Goal: Task Accomplishment & Management: Manage account settings

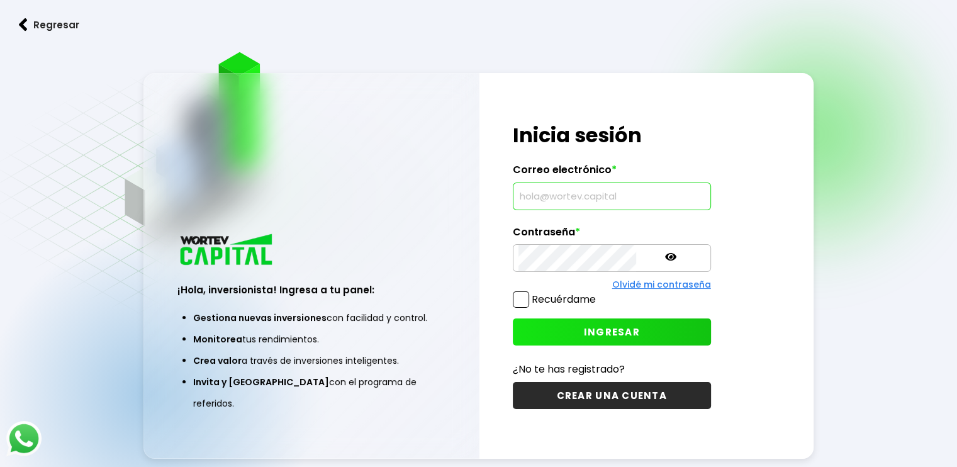
click at [536, 201] on input "text" at bounding box center [612, 196] width 187 height 26
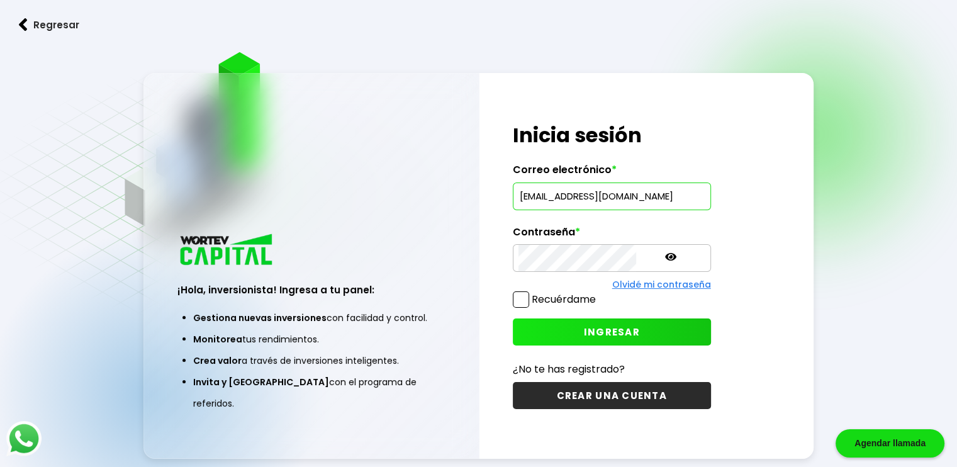
scroll to position [0, 1]
type input "[EMAIL_ADDRESS][DOMAIN_NAME]"
click at [584, 329] on span "INGRESAR" at bounding box center [612, 331] width 56 height 13
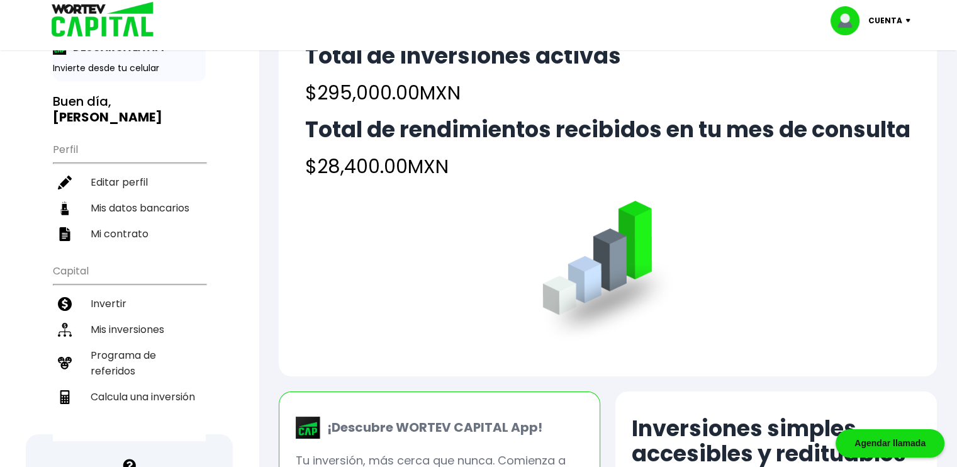
scroll to position [131, 0]
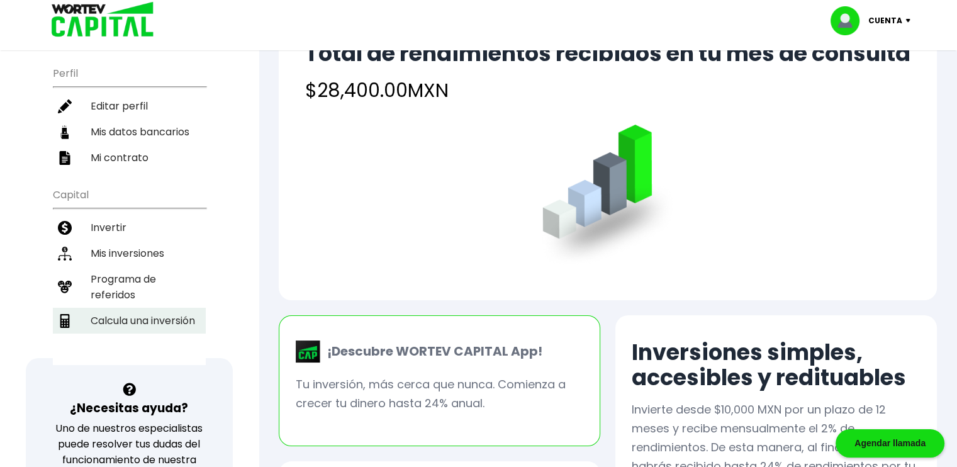
click at [180, 308] on li "Calcula una inversión" at bounding box center [129, 321] width 153 height 26
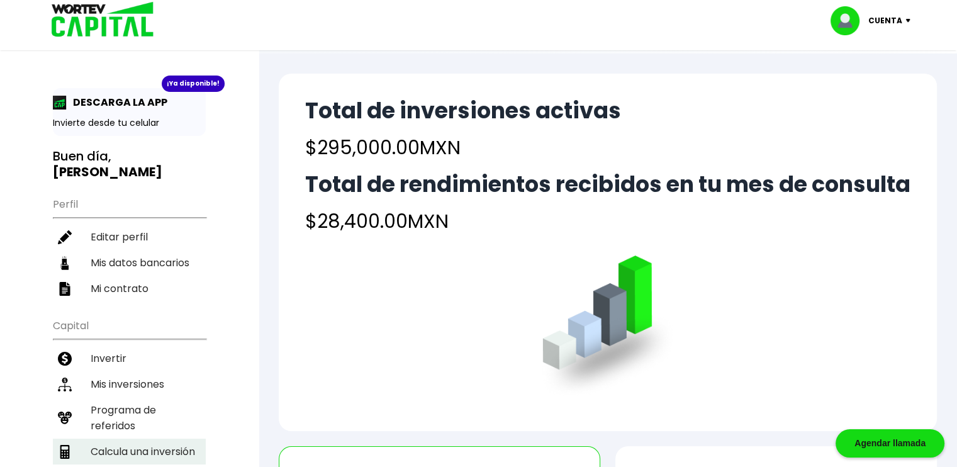
select select "1"
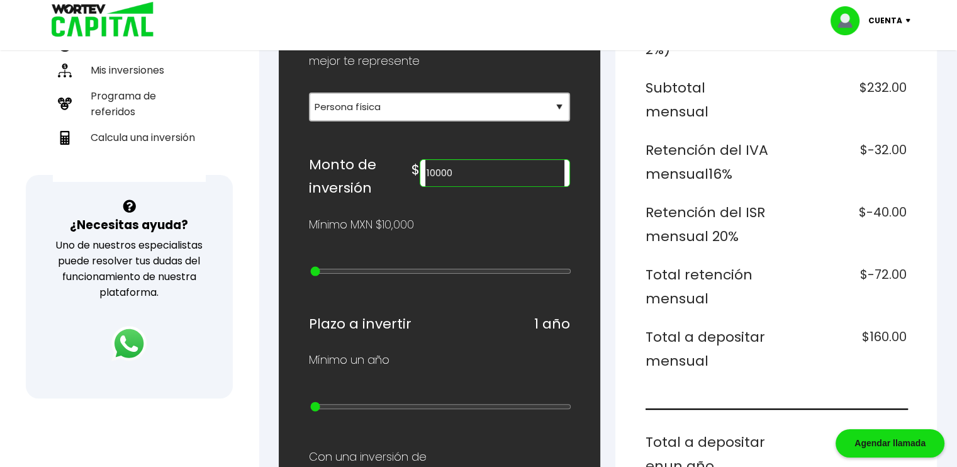
scroll to position [315, 0]
drag, startPoint x: 503, startPoint y: 172, endPoint x: 420, endPoint y: 184, distance: 84.5
click at [420, 184] on div "Monto de inversión $ 10000" at bounding box center [439, 175] width 261 height 47
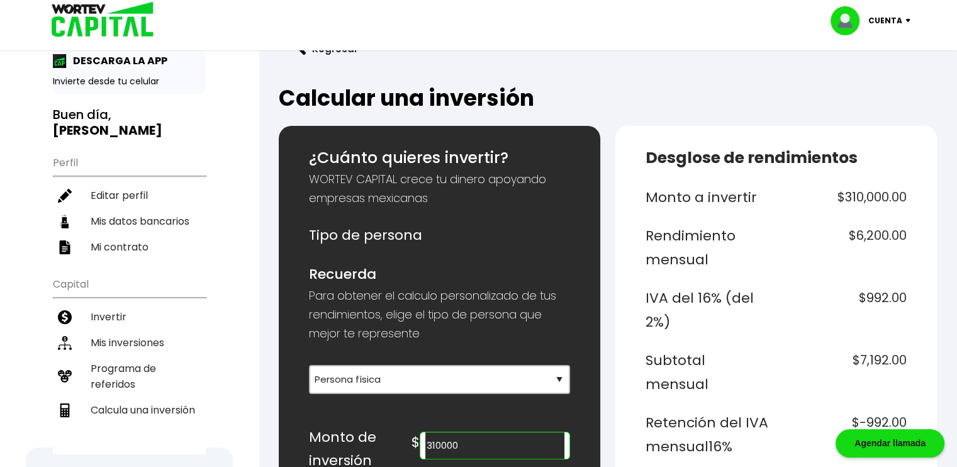
scroll to position [0, 0]
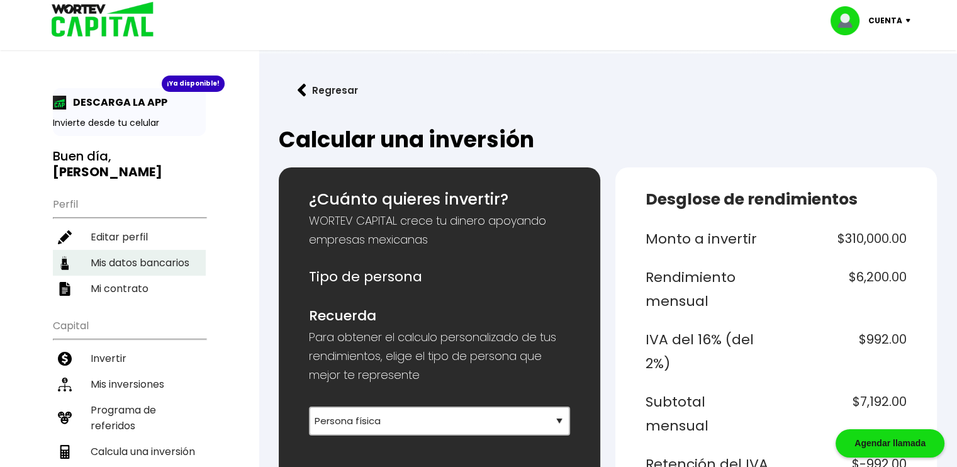
type input "310000"
click at [176, 250] on li "Mis datos bancarios" at bounding box center [129, 263] width 153 height 26
select select "BBVA Bancomer"
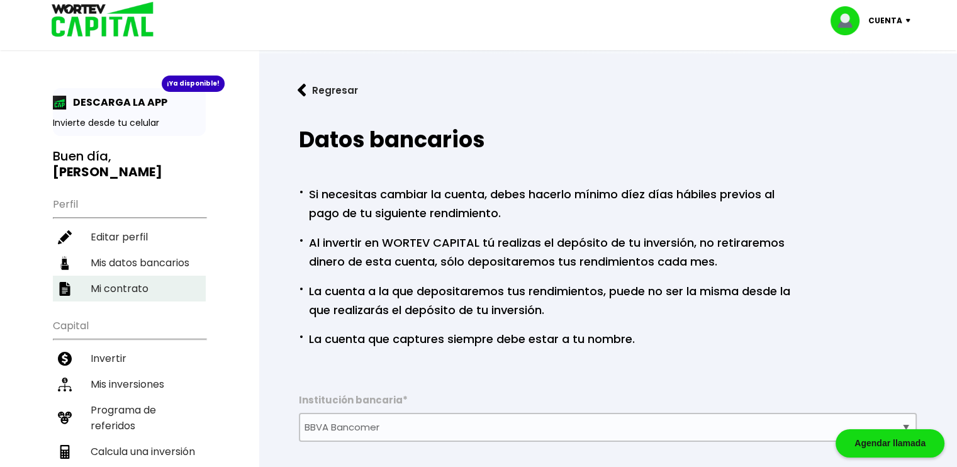
click at [121, 276] on li "Mi contrato" at bounding box center [129, 289] width 153 height 26
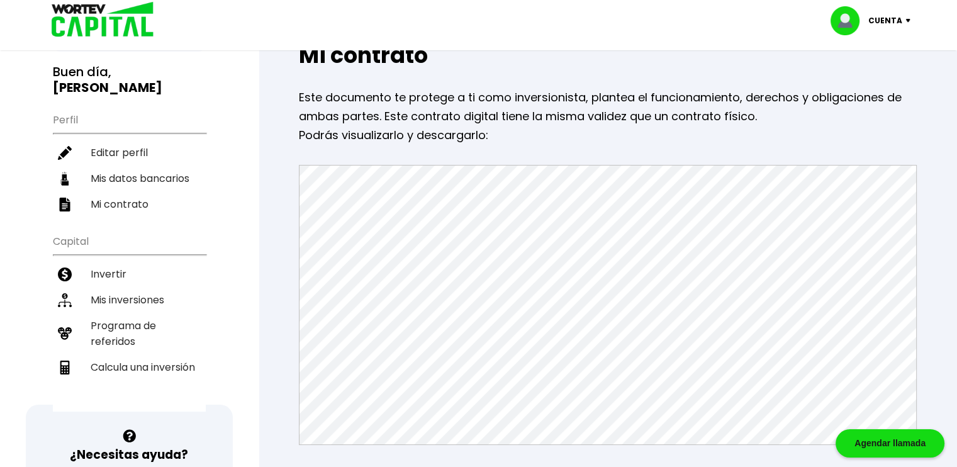
scroll to position [63, 0]
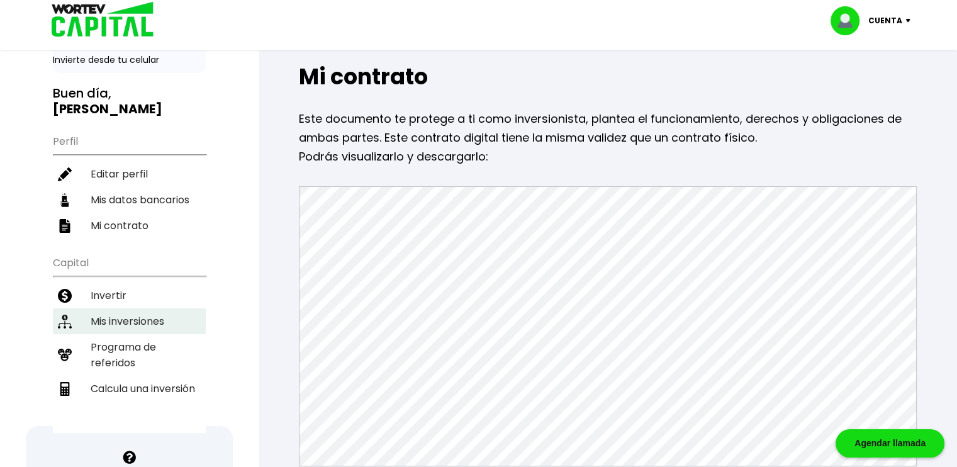
click at [134, 308] on li "Mis inversiones" at bounding box center [129, 321] width 153 height 26
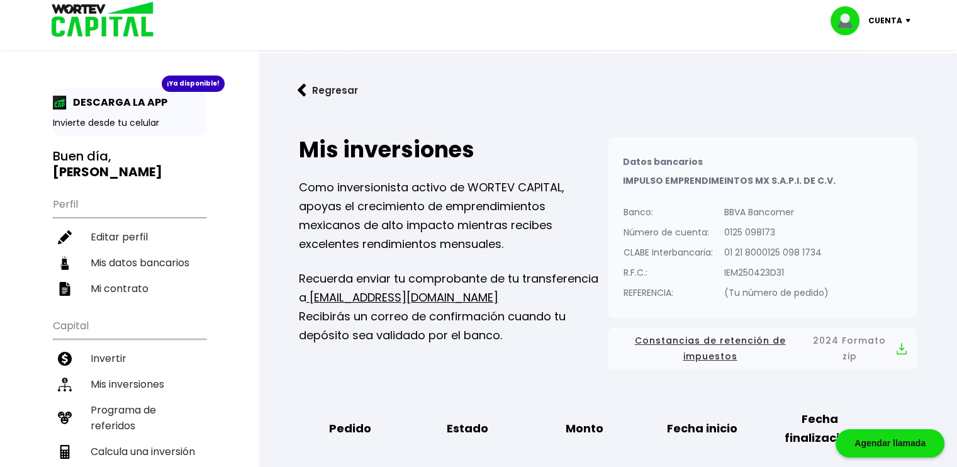
click at [901, 20] on p "Cuenta" at bounding box center [886, 20] width 34 height 19
click at [874, 59] on link "Editar perfil" at bounding box center [872, 58] width 49 height 13
select select "Hombre"
select select "Posgrado"
select select "DF"
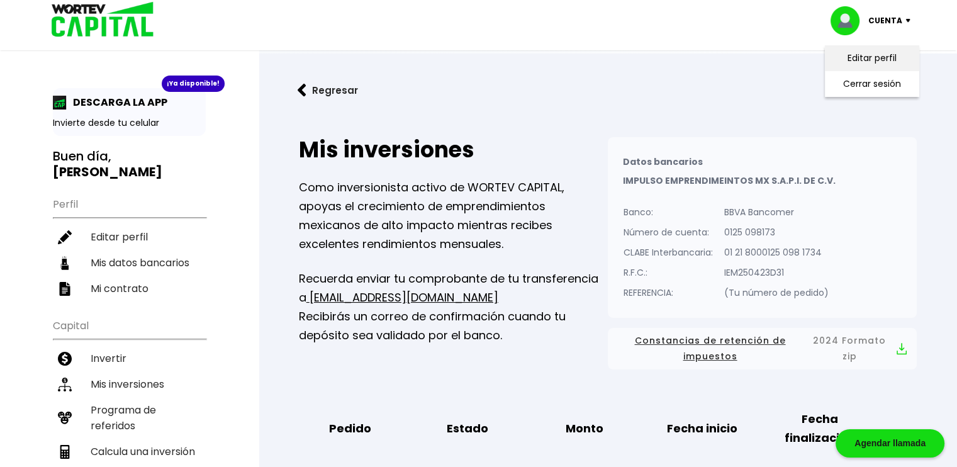
select select "BBVA Bancomer"
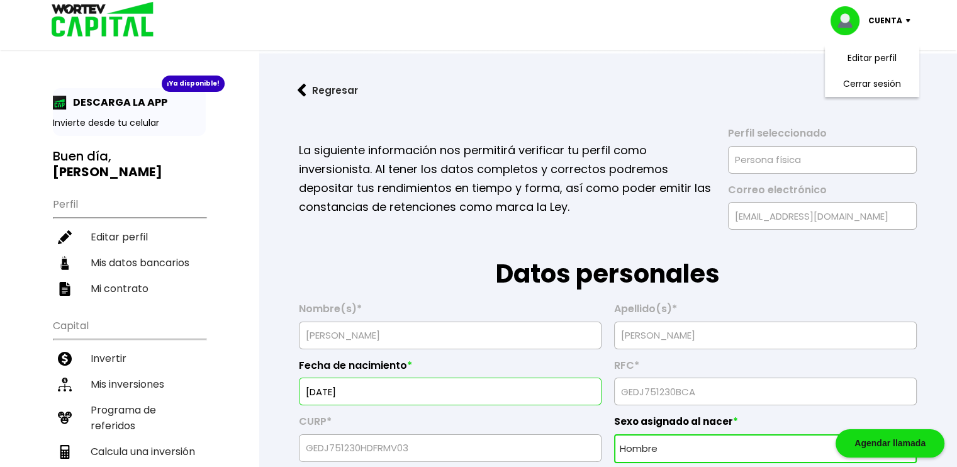
click at [334, 87] on button "Regresar" at bounding box center [328, 90] width 98 height 33
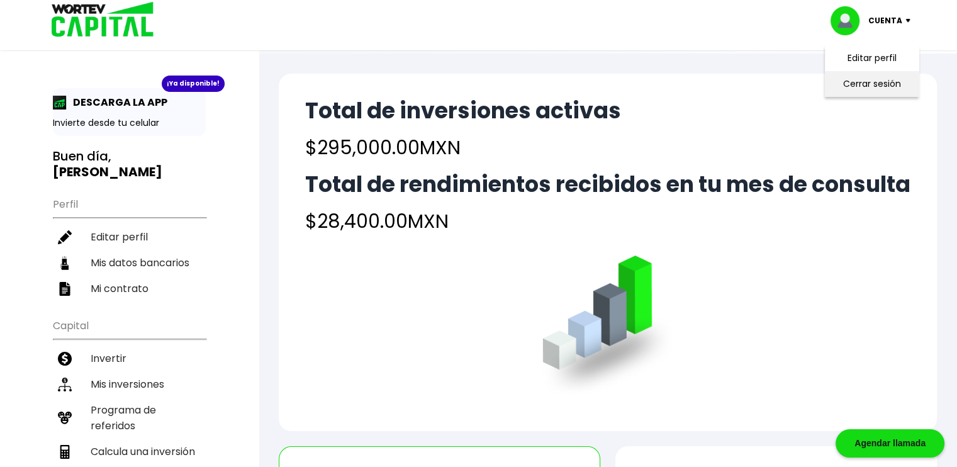
click at [848, 87] on li "Cerrar sesión" at bounding box center [872, 84] width 101 height 26
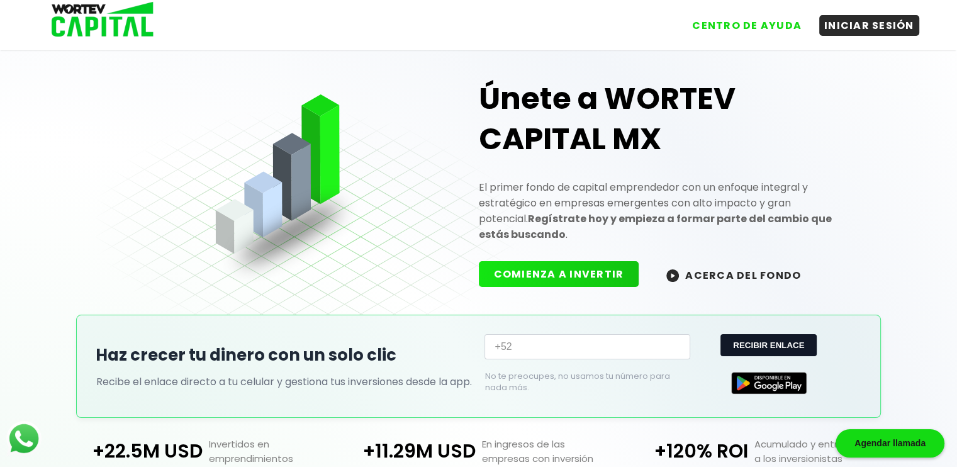
click at [729, 267] on button "ACERCA DEL FONDO" at bounding box center [733, 274] width 165 height 27
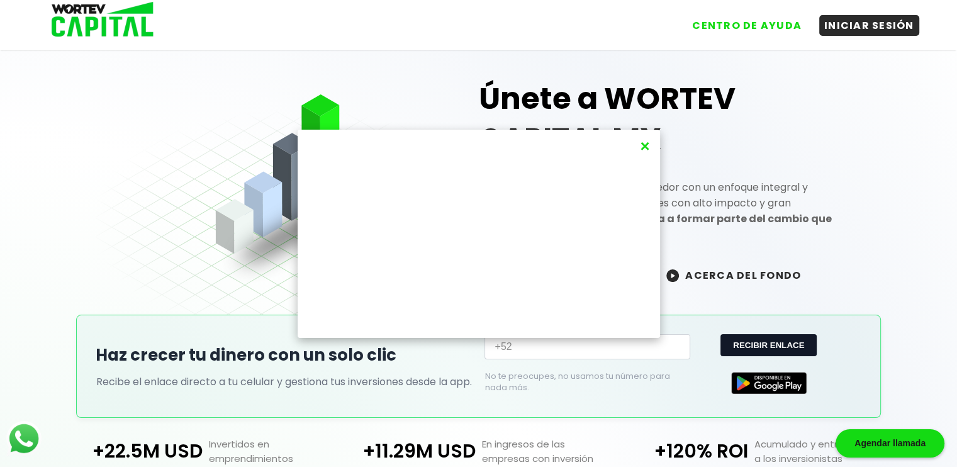
click at [643, 147] on button "×" at bounding box center [644, 146] width 17 height 21
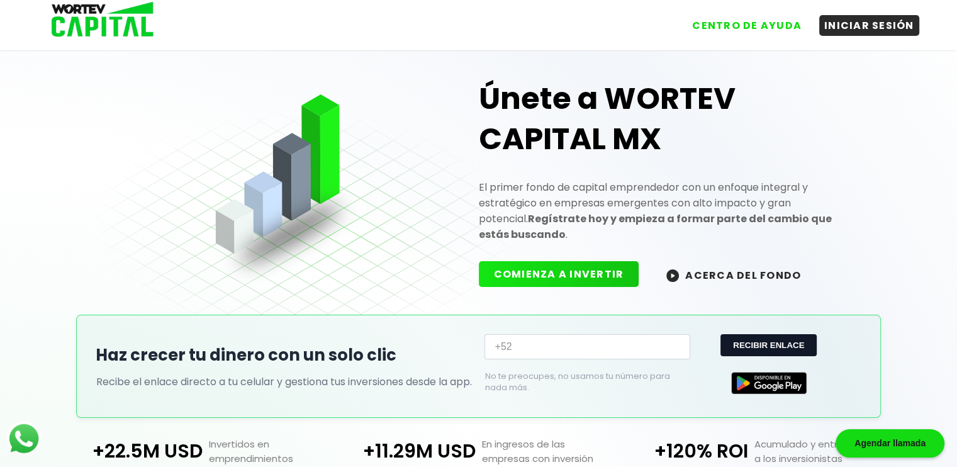
drag, startPoint x: 383, startPoint y: 4, endPoint x: 113, endPoint y: 106, distance: 288.4
click at [113, 106] on div "Únete a WORTEV CAPITAL MX El primer fondo de capital emprendedor con un enfoque…" at bounding box center [479, 172] width 766 height 283
